Goal: Task Accomplishment & Management: Manage account settings

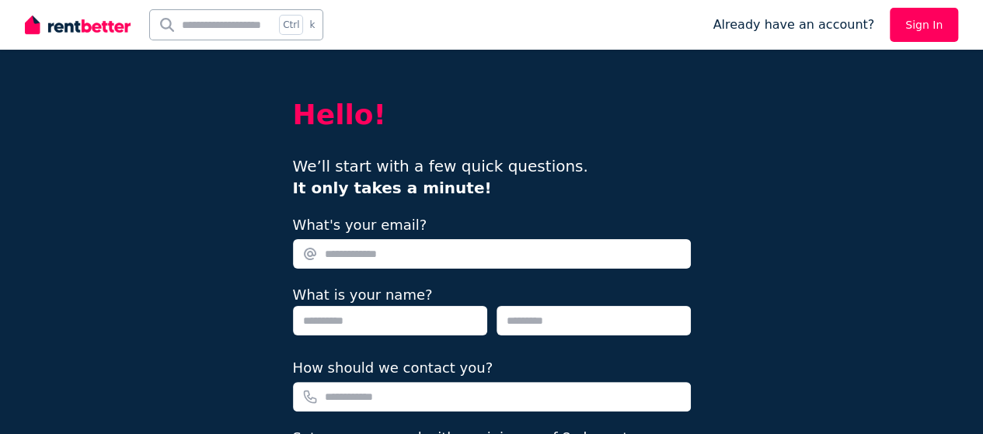
click at [417, 254] on input "What's your email?" at bounding box center [492, 254] width 398 height 30
type input "**********"
type input "*******"
type input "******"
type input "**********"
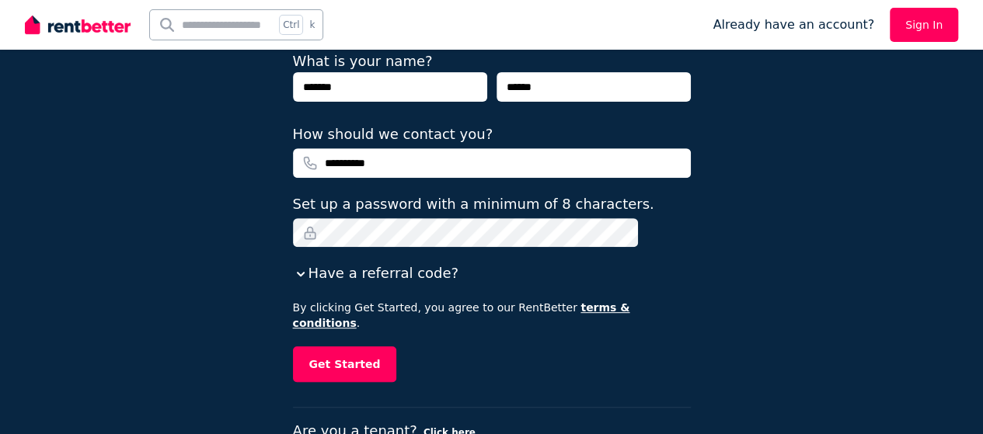
scroll to position [261, 0]
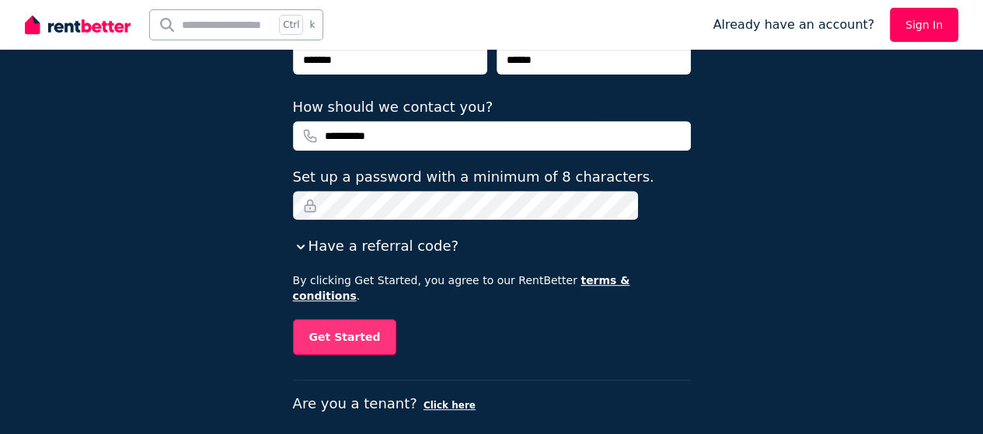
click at [367, 322] on button "Get Started" at bounding box center [345, 337] width 104 height 36
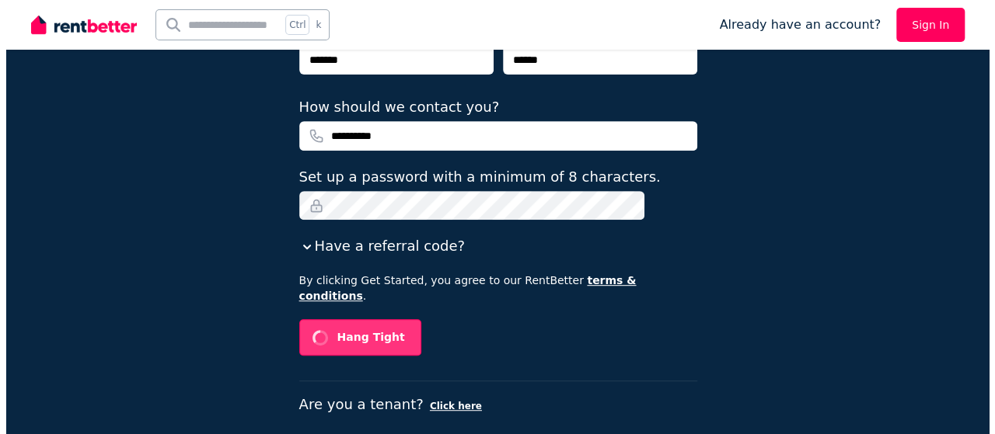
scroll to position [0, 0]
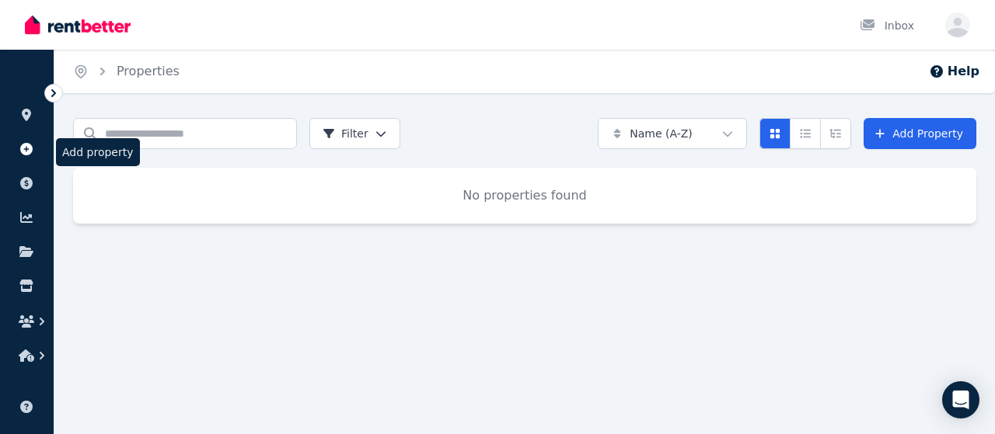
click at [23, 155] on icon at bounding box center [27, 149] width 16 height 12
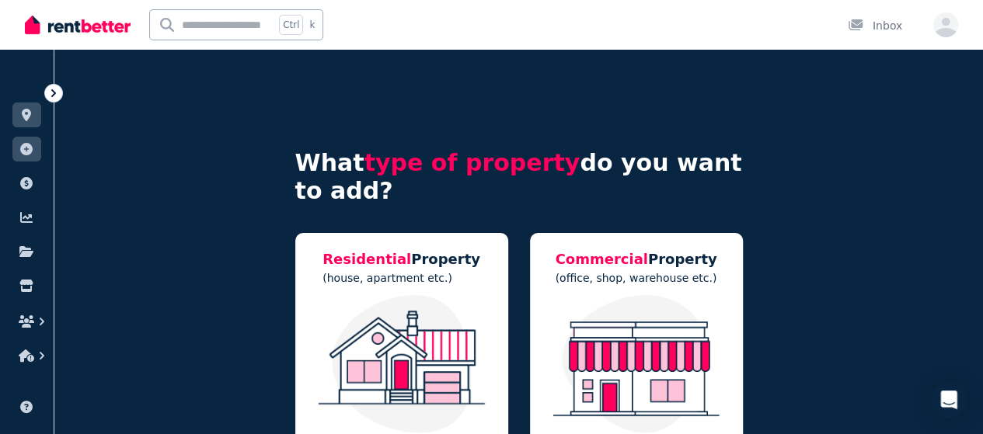
click at [479, 266] on div "Residential Property (house, apartment etc.)" at bounding box center [401, 357] width 213 height 249
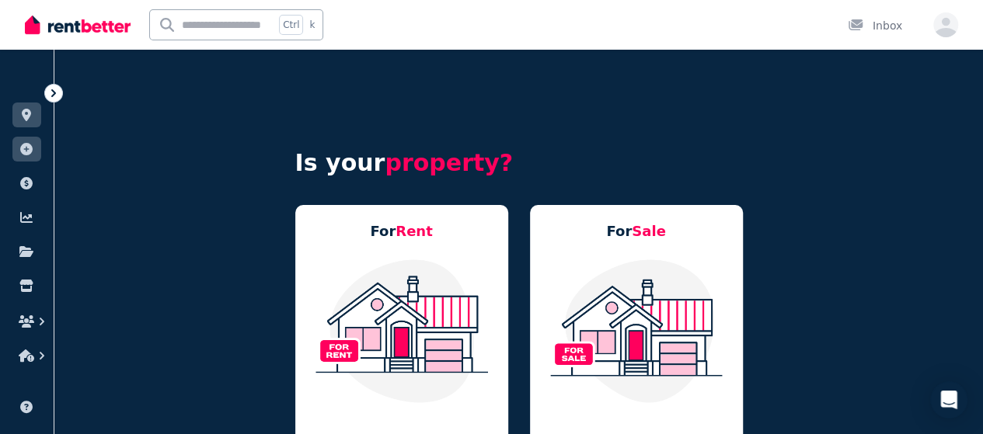
click at [479, 266] on img at bounding box center [402, 331] width 182 height 146
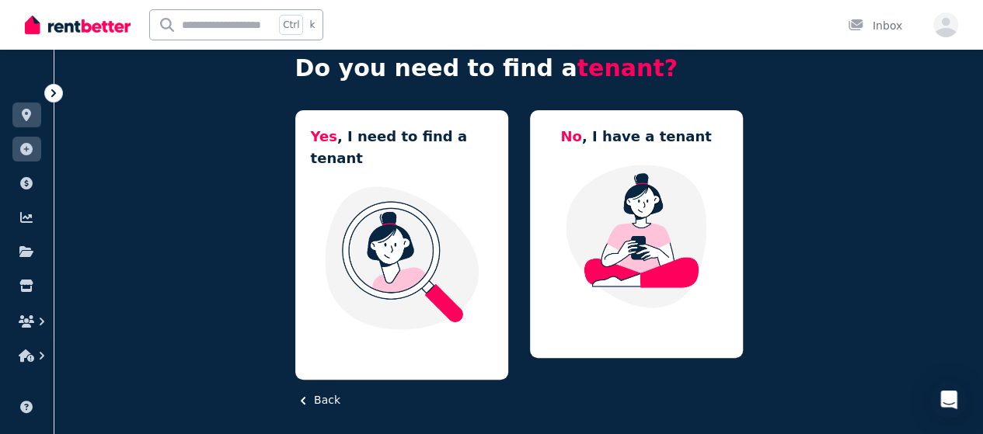
scroll to position [96, 0]
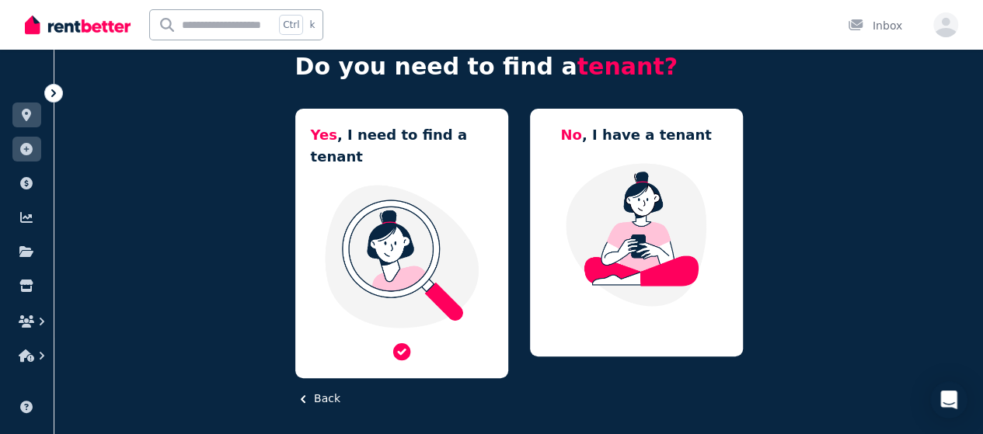
click at [407, 225] on img at bounding box center [402, 256] width 182 height 146
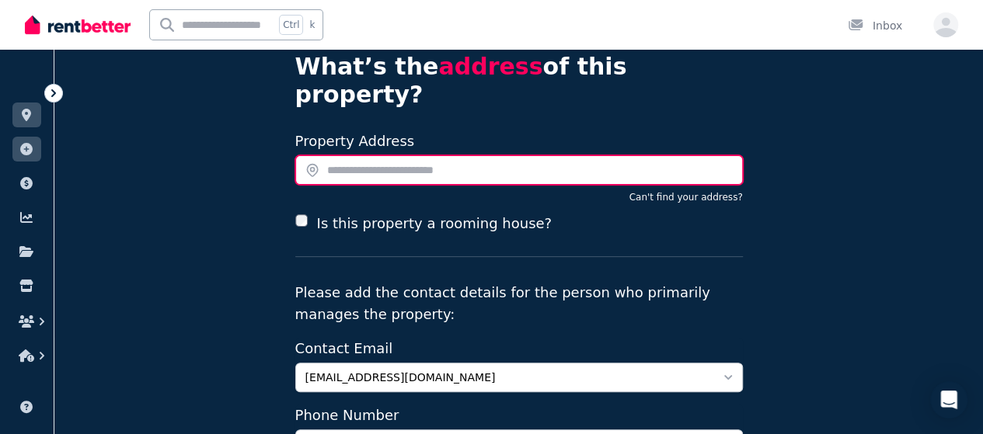
click at [705, 155] on input "text" at bounding box center [519, 170] width 448 height 30
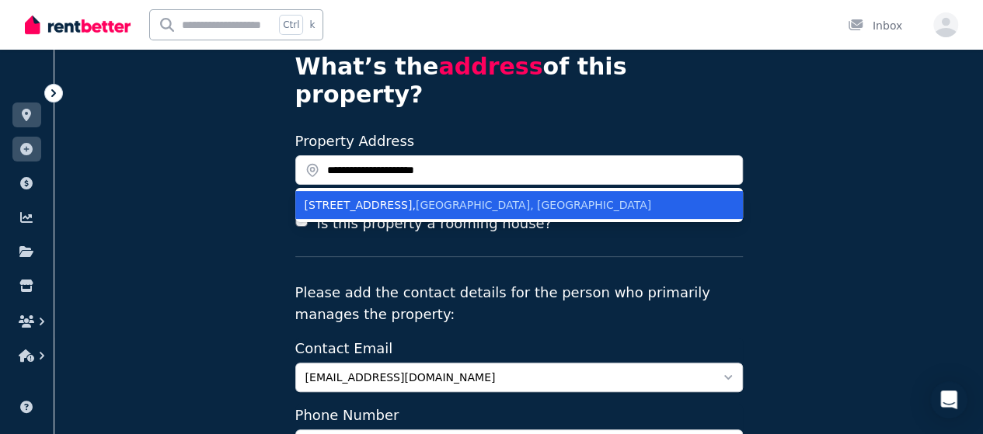
click at [671, 197] on div "3 Mountain View Rd , Kew NSW, Australia" at bounding box center [510, 205] width 410 height 16
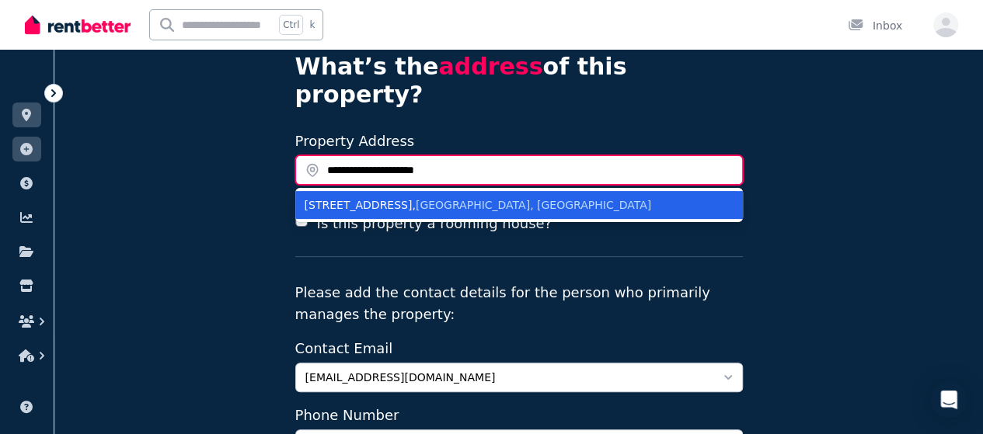
type input "**********"
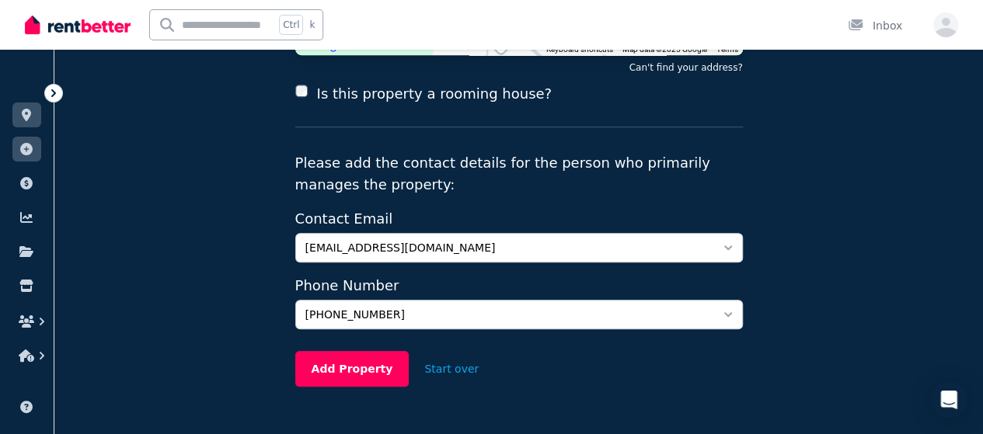
scroll to position [370, 0]
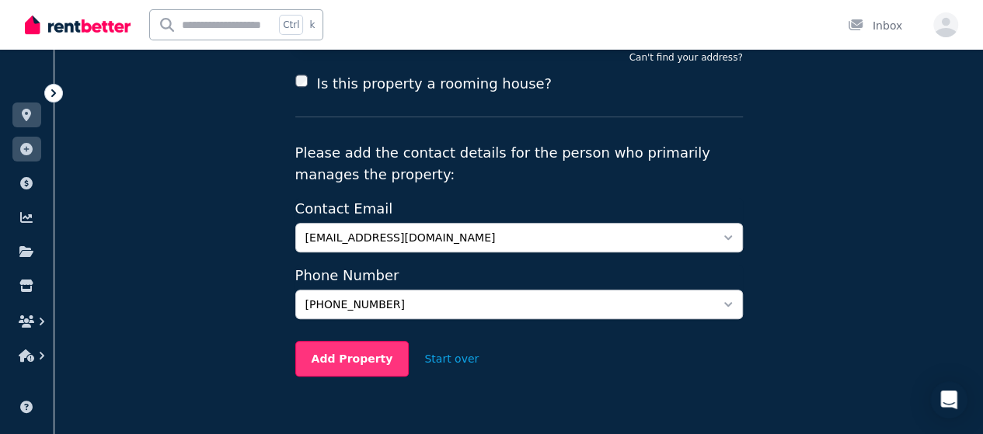
click at [348, 341] on button "Add Property" at bounding box center [352, 359] width 114 height 36
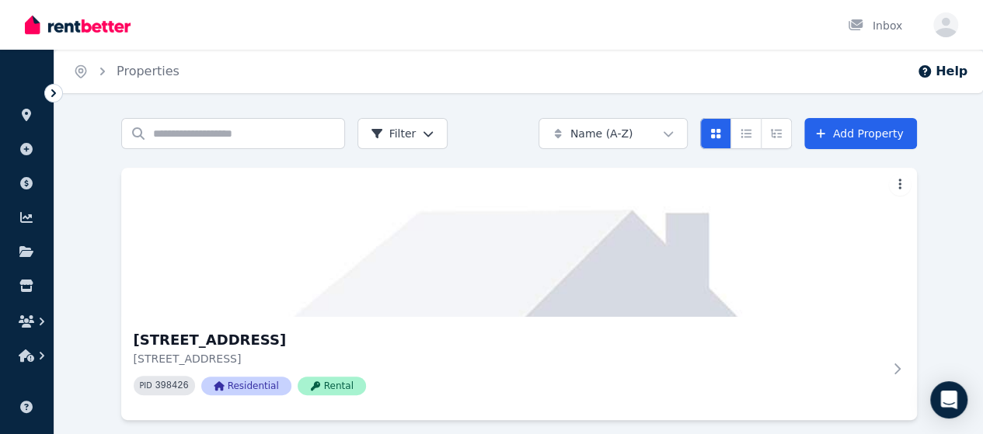
scroll to position [13, 0]
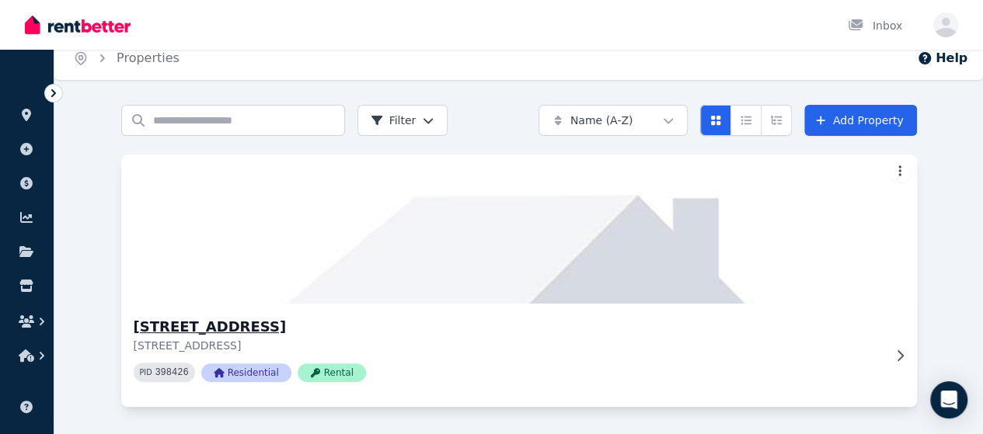
click at [892, 350] on icon at bounding box center [900, 356] width 16 height 12
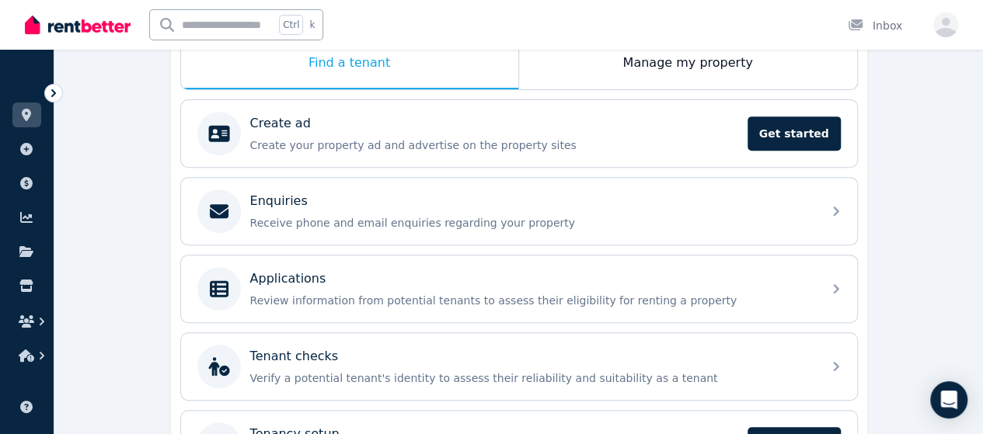
scroll to position [266, 0]
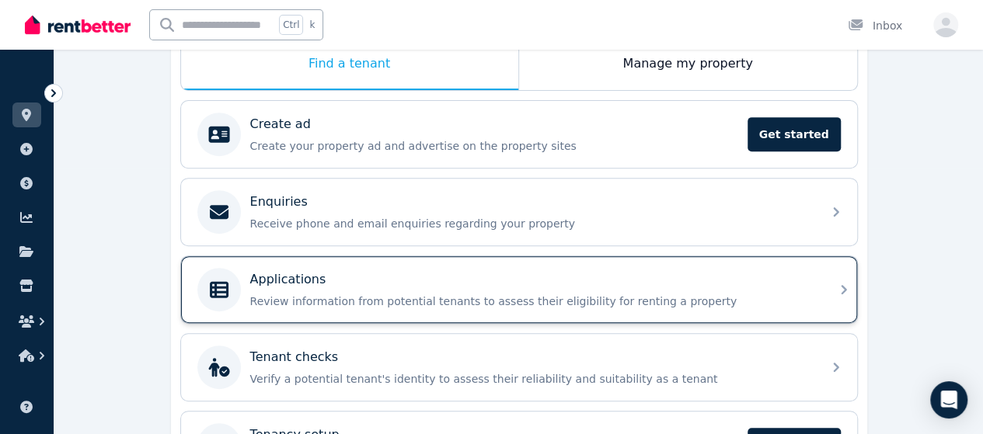
click at [546, 271] on div "Applications" at bounding box center [531, 279] width 563 height 19
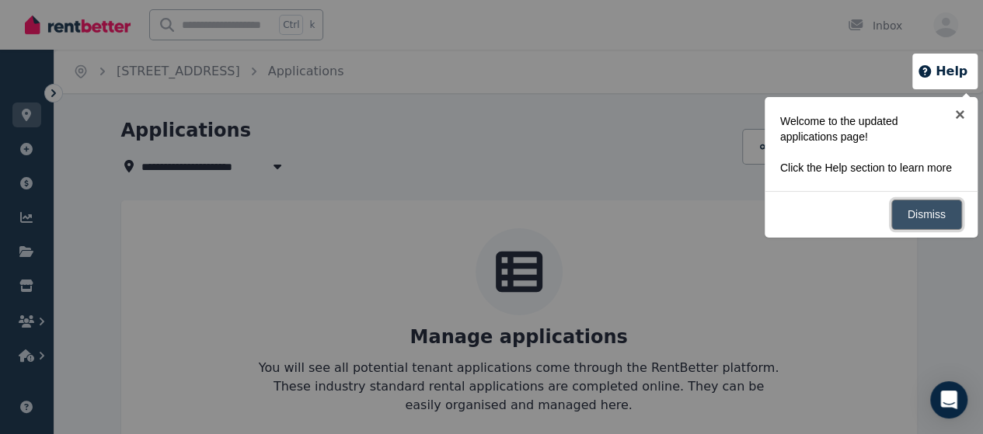
click at [929, 214] on link "Dismiss" at bounding box center [926, 215] width 71 height 30
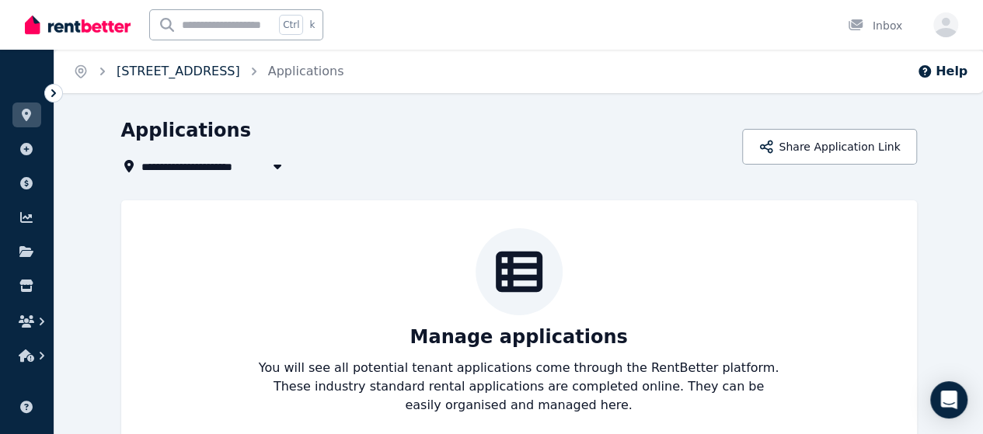
click at [225, 68] on link "[STREET_ADDRESS]" at bounding box center [179, 71] width 124 height 15
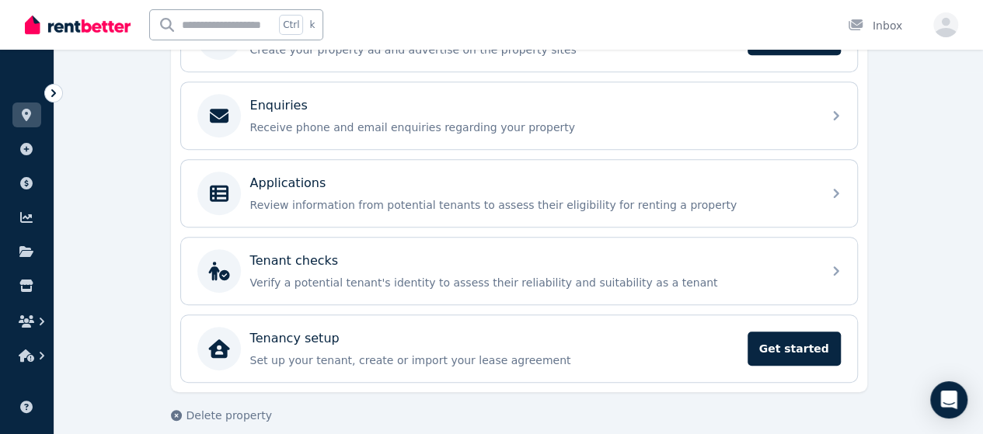
scroll to position [370, 0]
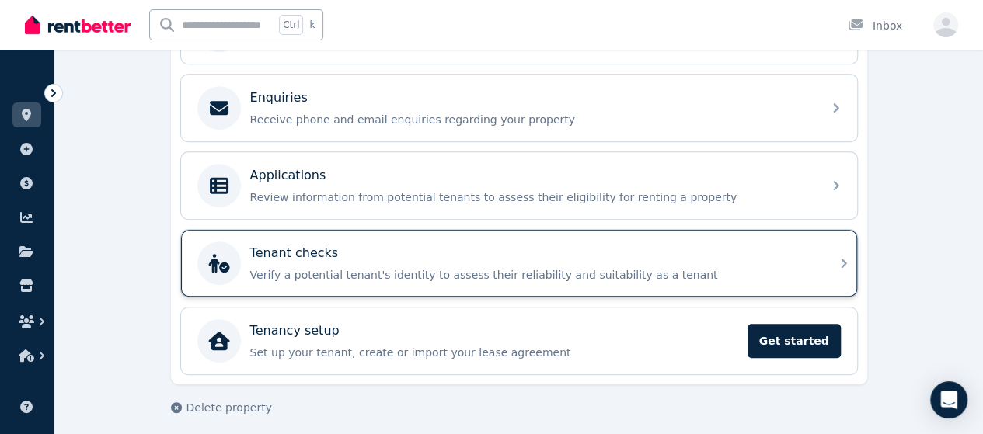
click at [797, 249] on div "Tenant checks" at bounding box center [531, 253] width 563 height 19
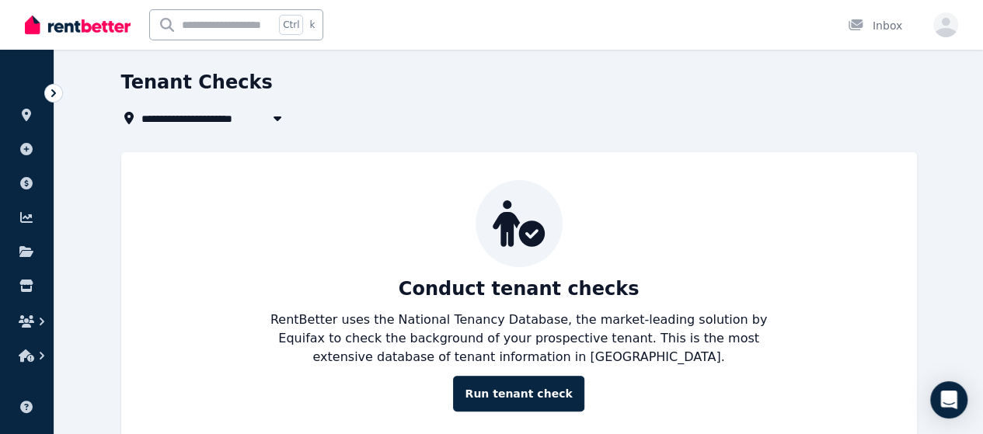
scroll to position [81, 0]
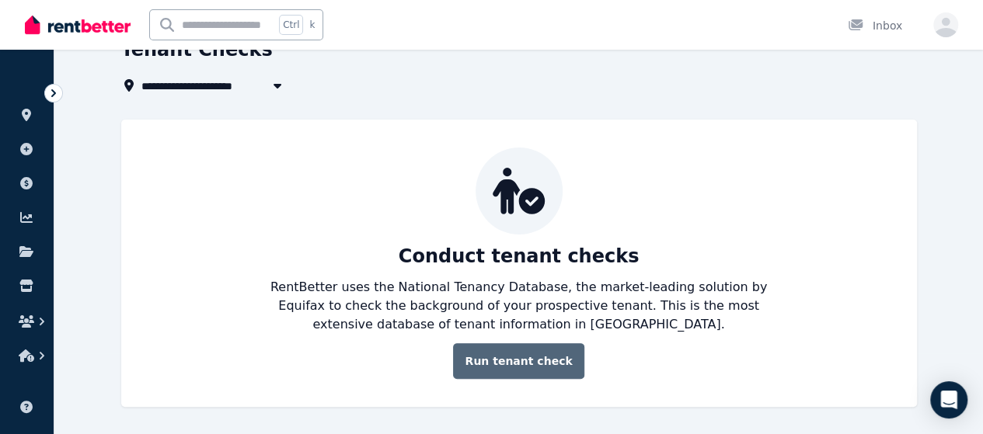
click at [539, 357] on link "Run tenant check" at bounding box center [518, 361] width 131 height 36
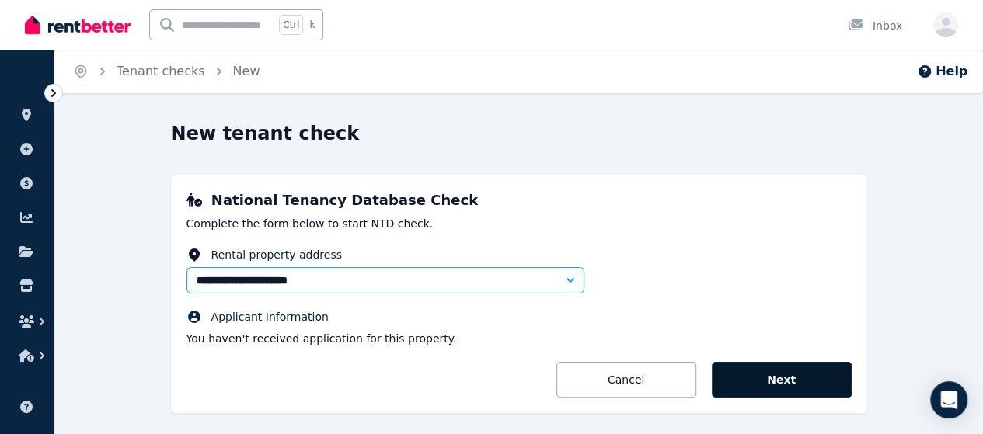
click at [785, 378] on button "Next" at bounding box center [782, 380] width 140 height 36
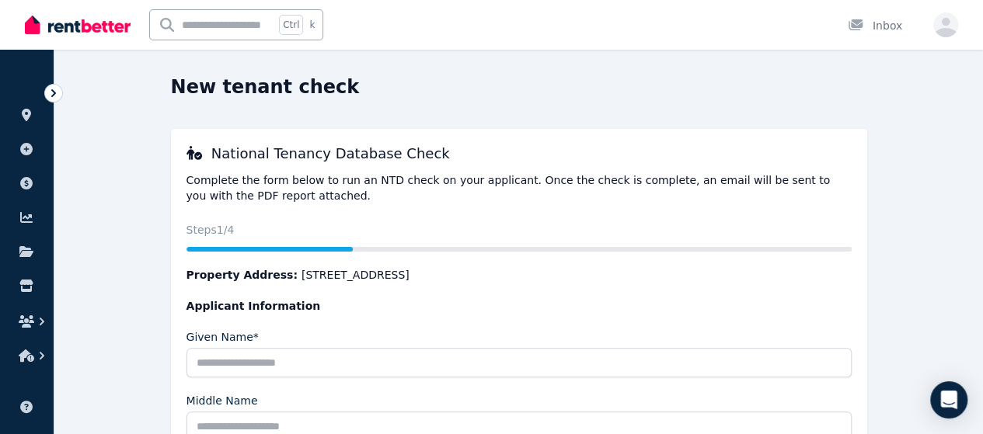
scroll to position [42, 0]
